Goal: Task Accomplishment & Management: Manage account settings

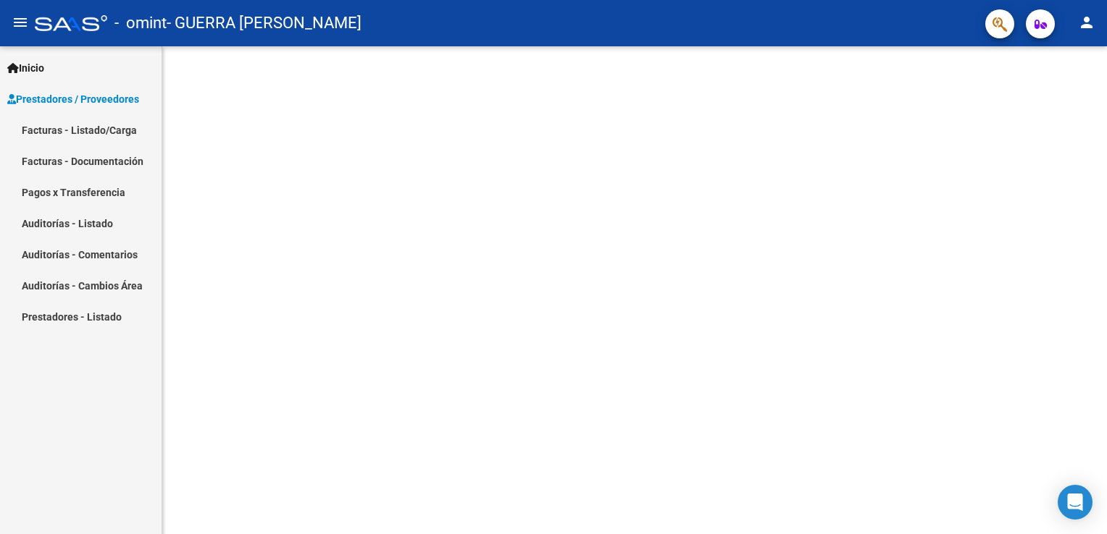
click at [42, 132] on link "Facturas - Listado/Carga" at bounding box center [81, 129] width 162 height 31
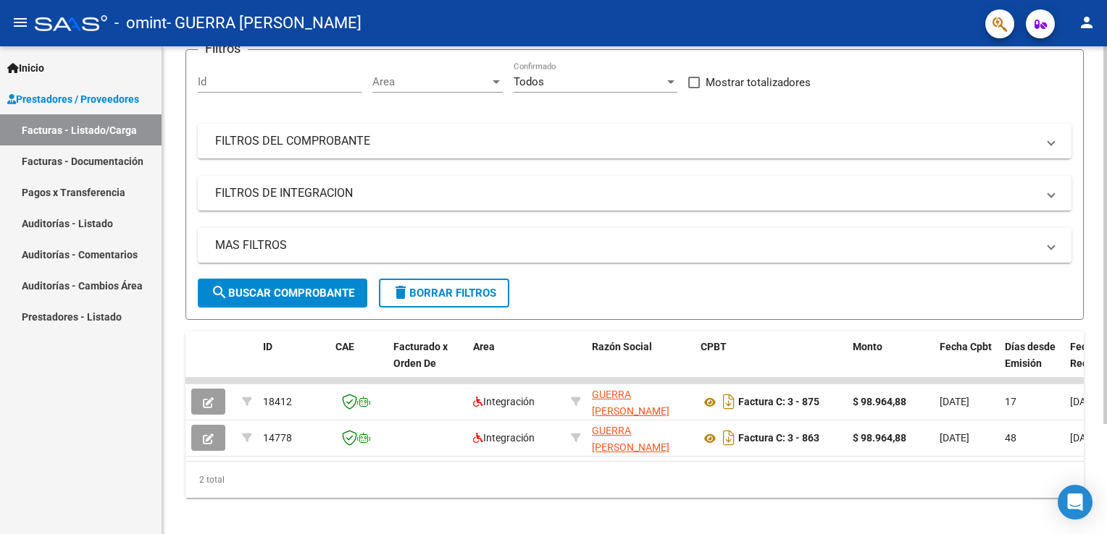
scroll to position [130, 0]
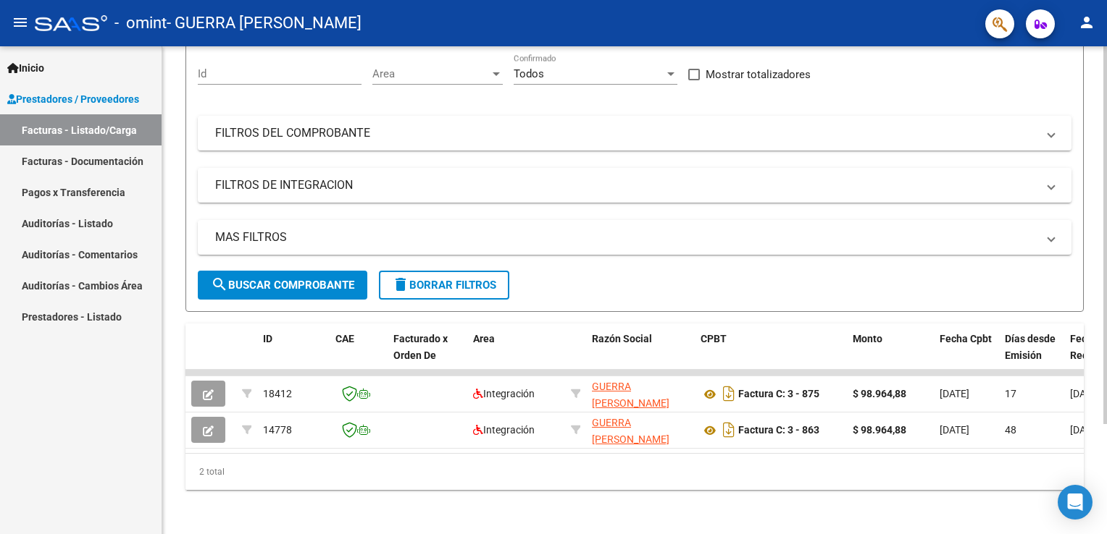
click at [1106, 336] on html "menu - omint - GUERRA [PERSON_NAME] person Inicio Instructivos Contacto OS Pres…" at bounding box center [553, 267] width 1107 height 534
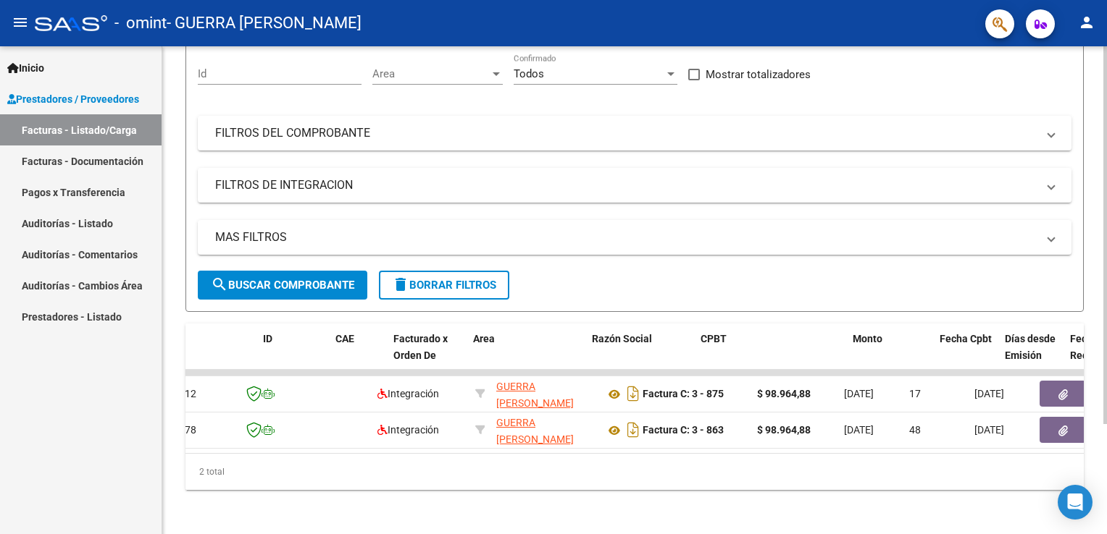
scroll to position [0, 0]
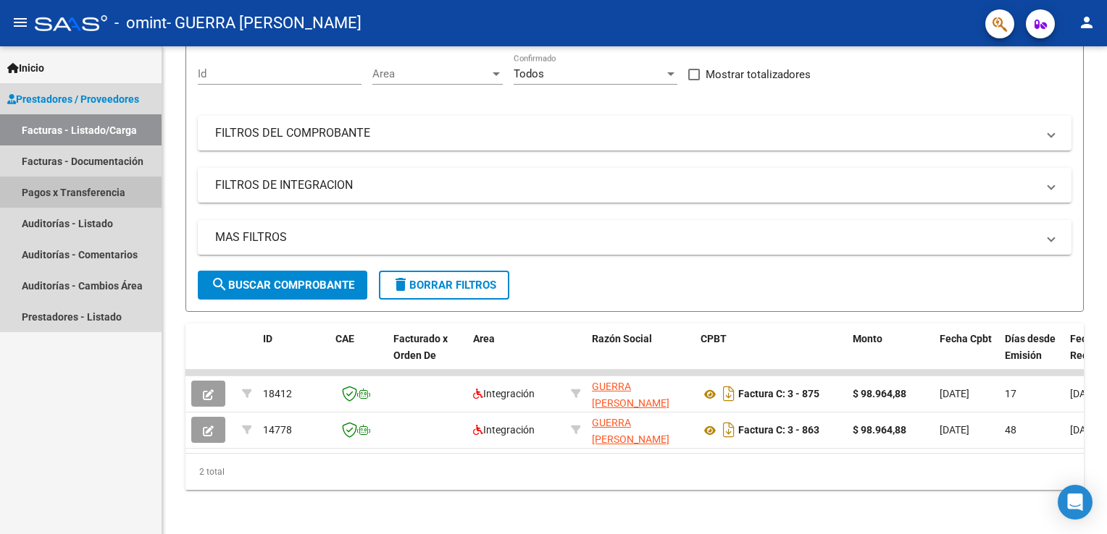
click at [45, 190] on link "Pagos x Transferencia" at bounding box center [81, 192] width 162 height 31
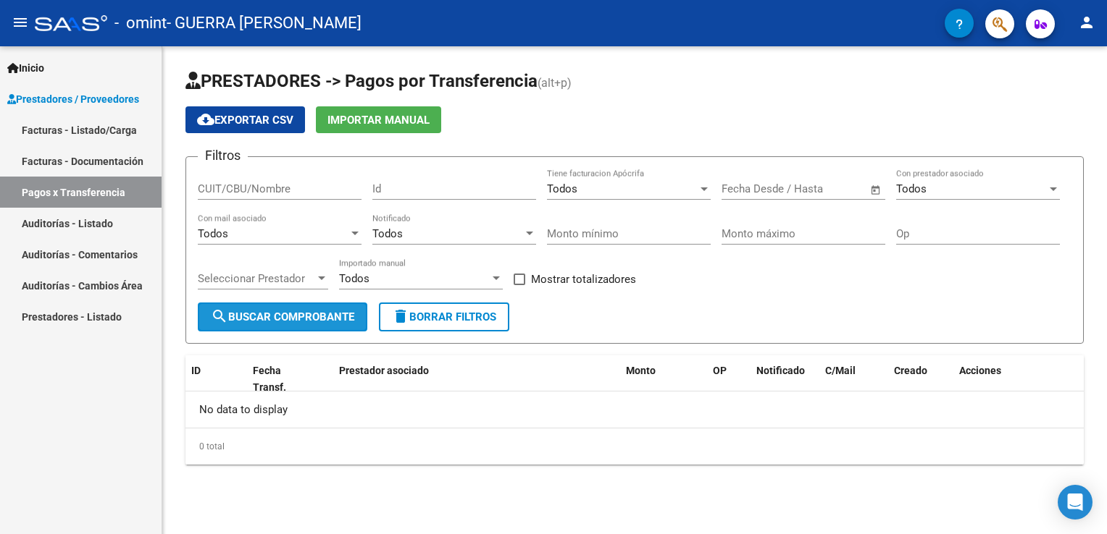
click at [319, 311] on span "search Buscar Comprobante" at bounding box center [282, 317] width 143 height 13
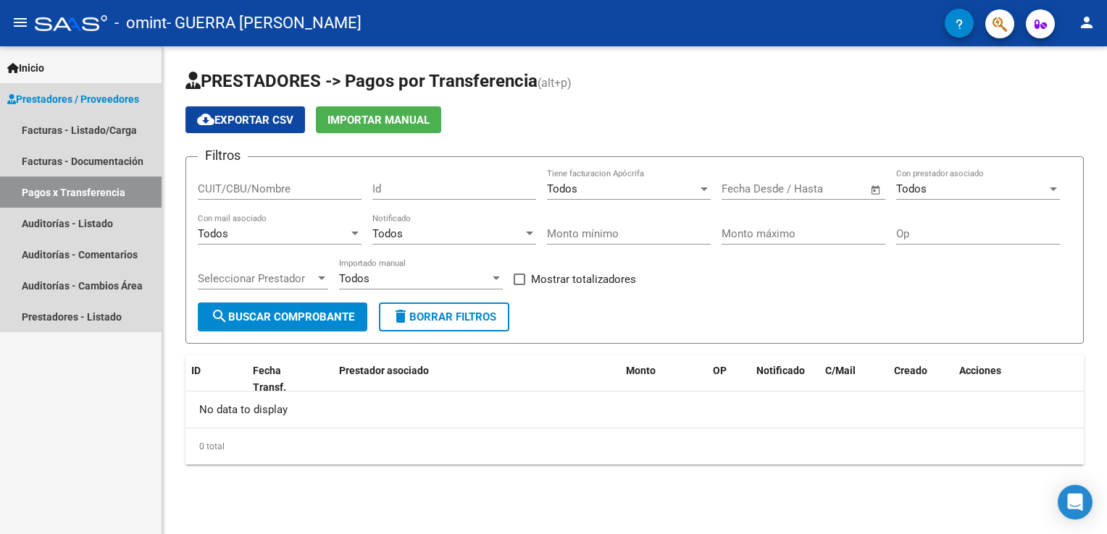
click at [96, 97] on span "Prestadores / Proveedores" at bounding box center [73, 99] width 132 height 16
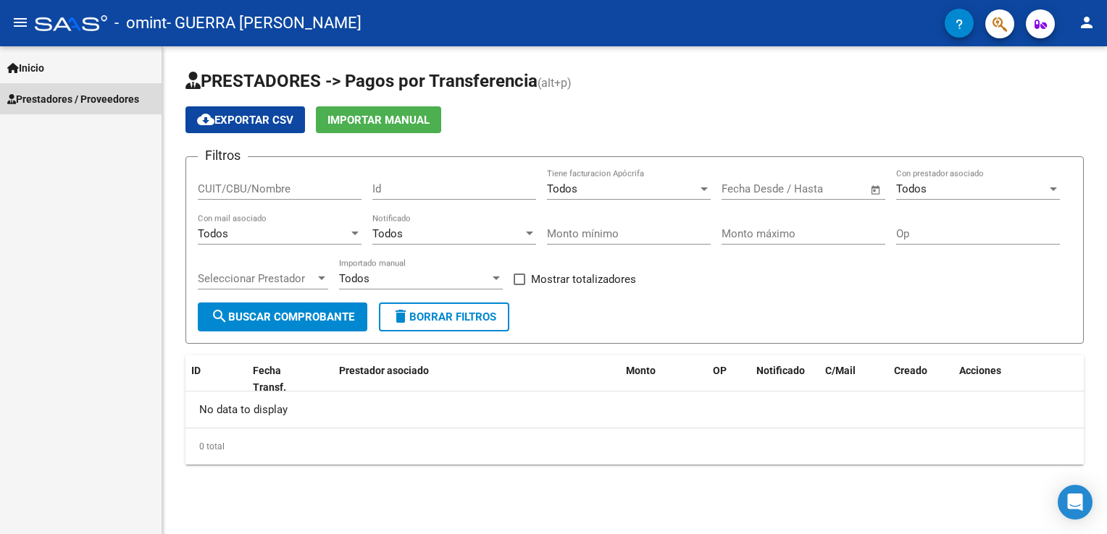
click at [96, 97] on span "Prestadores / Proveedores" at bounding box center [73, 99] width 132 height 16
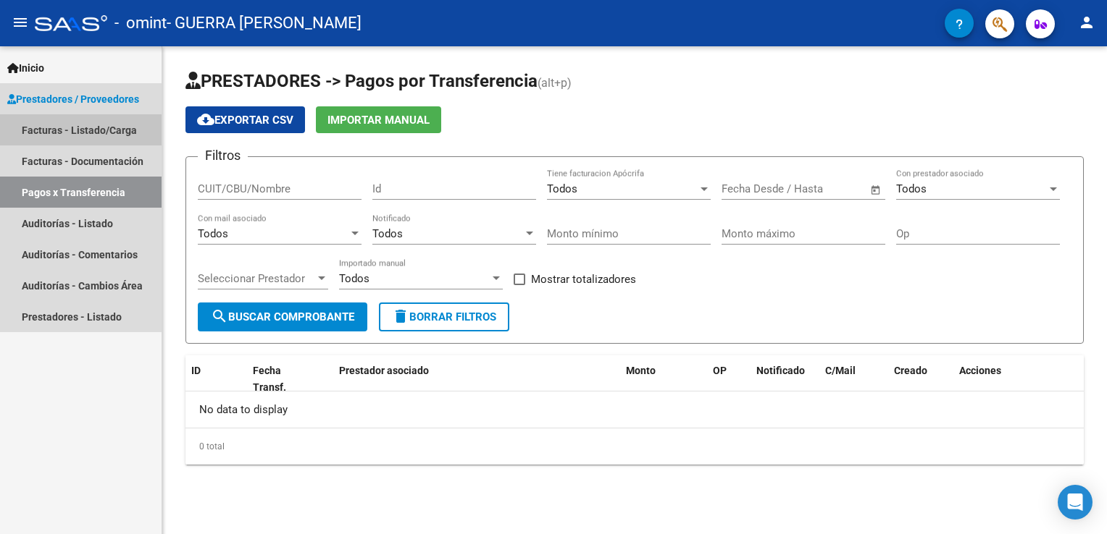
click at [59, 122] on link "Facturas - Listado/Carga" at bounding box center [81, 129] width 162 height 31
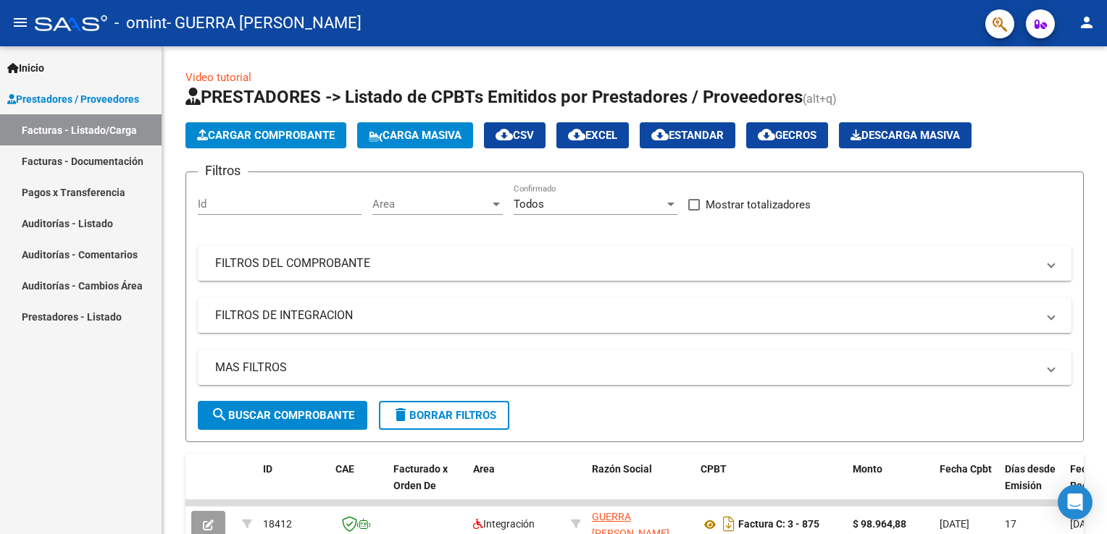
click at [1083, 22] on mat-icon "person" at bounding box center [1086, 22] width 17 height 17
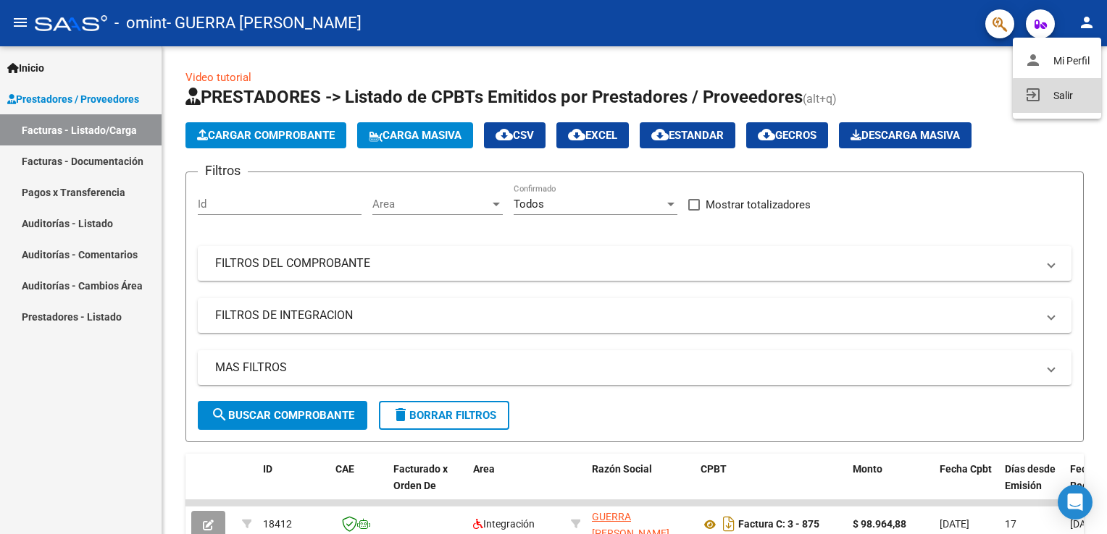
click at [1063, 97] on button "exit_to_app Salir" at bounding box center [1056, 95] width 88 height 35
